Goal: Find specific page/section: Find specific page/section

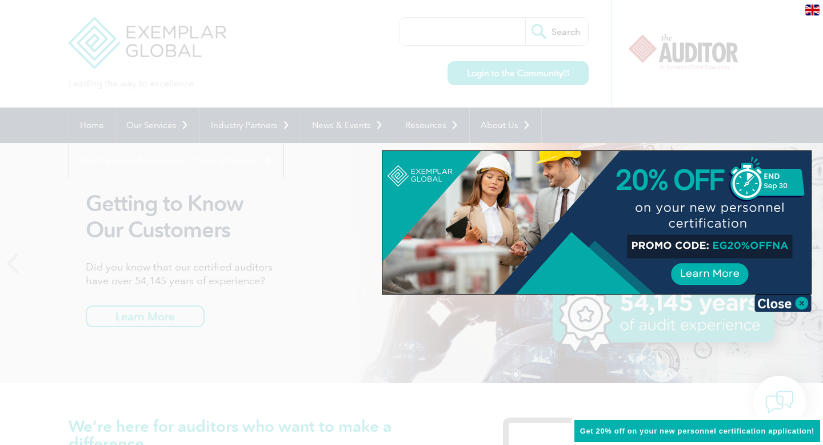
click at [317, 82] on div at bounding box center [411, 222] width 823 height 445
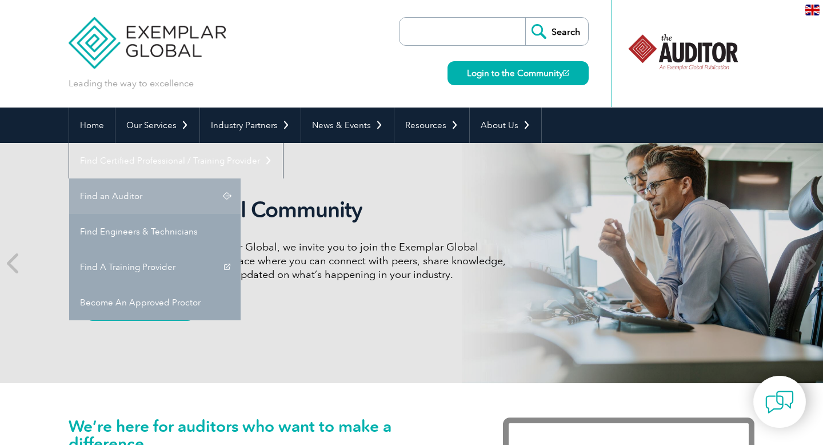
click at [241, 178] on link "Find an Auditor" at bounding box center [155, 195] width 172 height 35
